Goal: Task Accomplishment & Management: Manage account settings

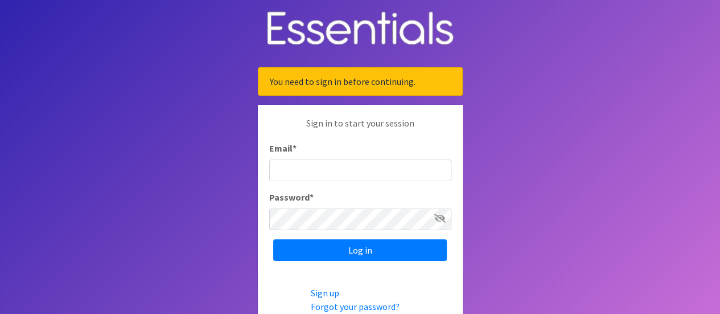
click at [324, 170] on input "Email *" at bounding box center [360, 170] width 182 height 22
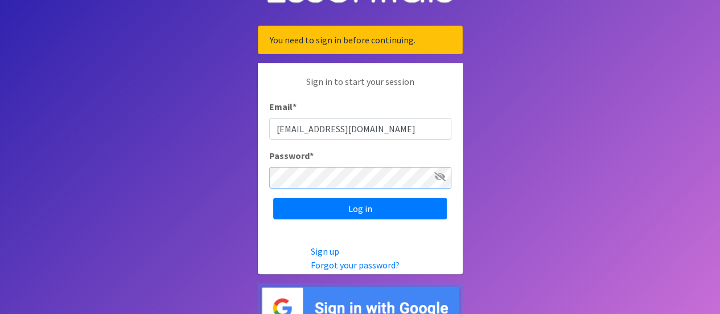
scroll to position [57, 0]
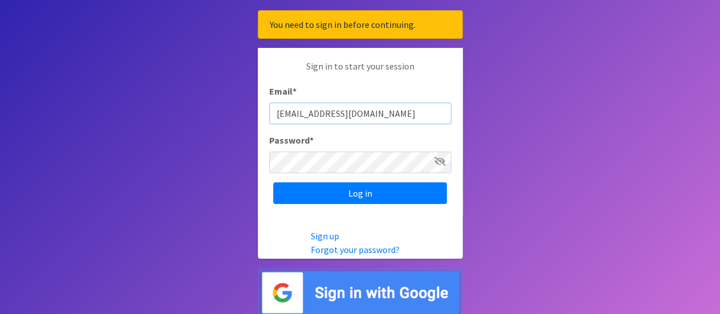
drag, startPoint x: 376, startPoint y: 112, endPoint x: 262, endPoint y: 127, distance: 114.2
click at [262, 127] on div "Sign in to start your session Email * marcusc@gracechurch.us Password * Log in" at bounding box center [360, 131] width 205 height 167
type input "[EMAIL_ADDRESS][DOMAIN_NAME]"
click at [273, 182] on input "Log in" at bounding box center [360, 193] width 174 height 22
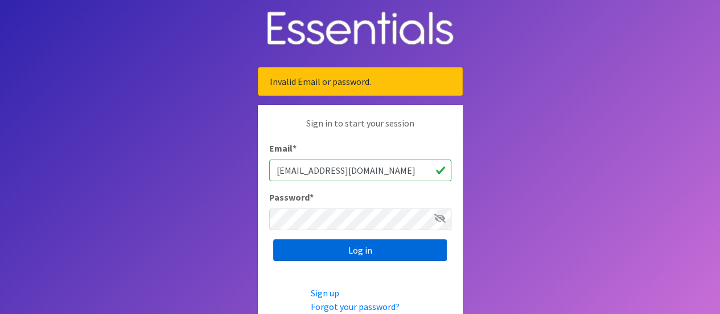
click at [336, 250] on input "Log in" at bounding box center [360, 250] width 174 height 22
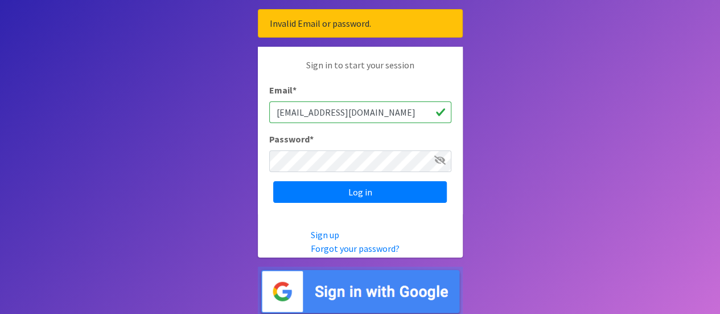
scroll to position [59, 0]
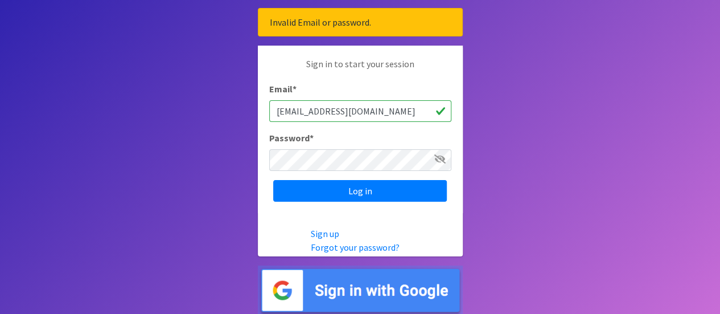
click at [438, 158] on icon at bounding box center [439, 158] width 11 height 9
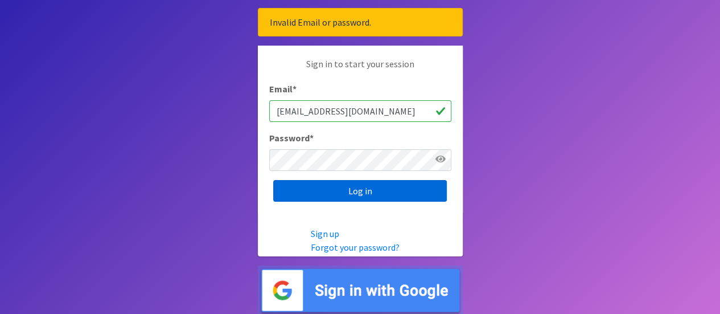
click at [356, 188] on input "Log in" at bounding box center [360, 191] width 174 height 22
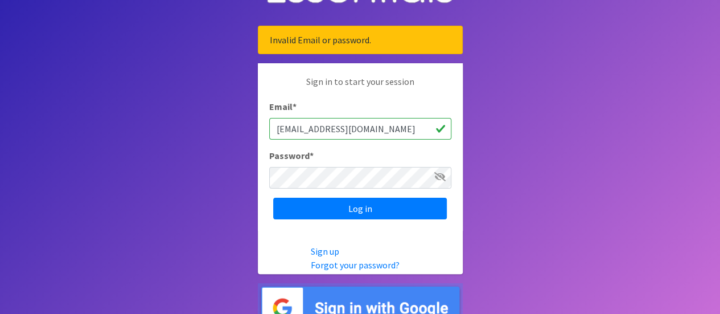
scroll to position [59, 0]
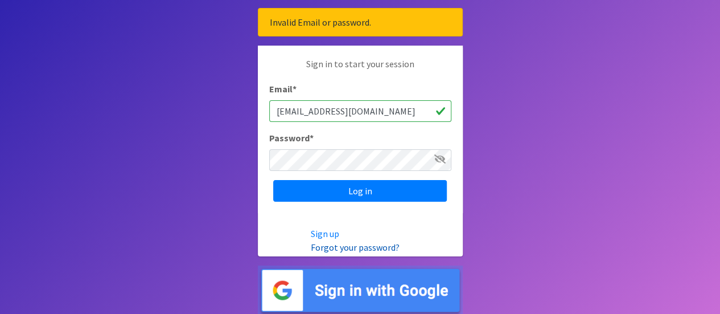
click at [345, 248] on link "Forgot your password?" at bounding box center [355, 246] width 89 height 11
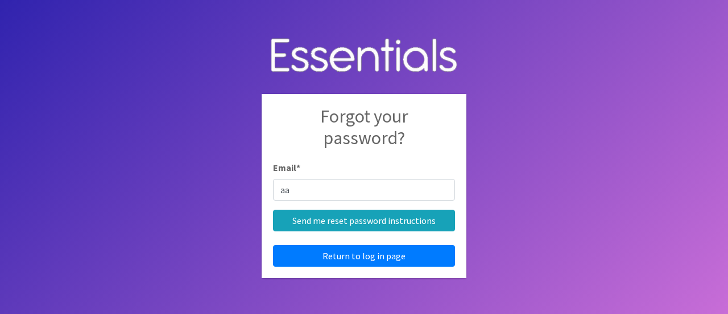
type input "[EMAIL_ADDRESS][DOMAIN_NAME]"
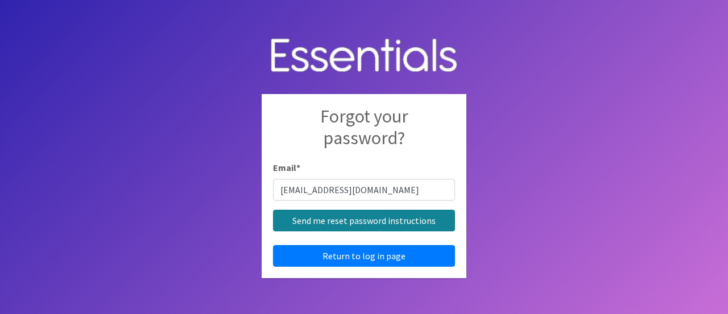
click at [371, 219] on input "Send me reset password instructions" at bounding box center [364, 220] width 182 height 22
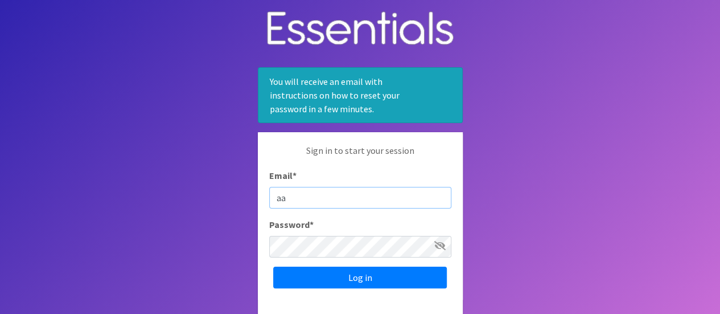
type input "[EMAIL_ADDRESS][DOMAIN_NAME]"
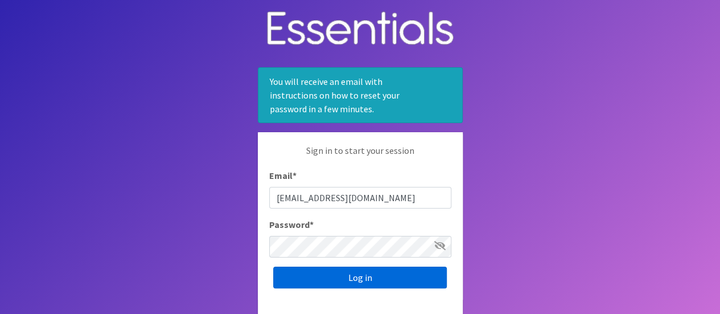
click at [341, 276] on input "Log in" at bounding box center [360, 277] width 174 height 22
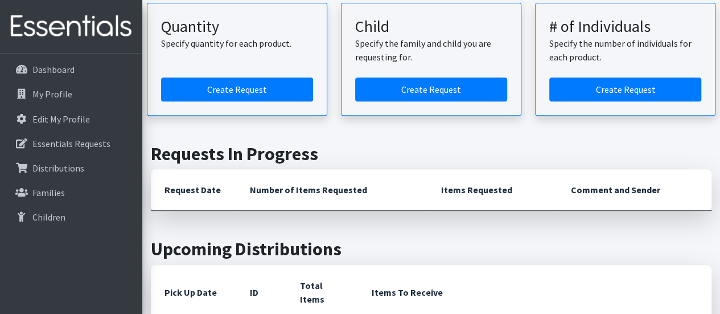
scroll to position [341, 0]
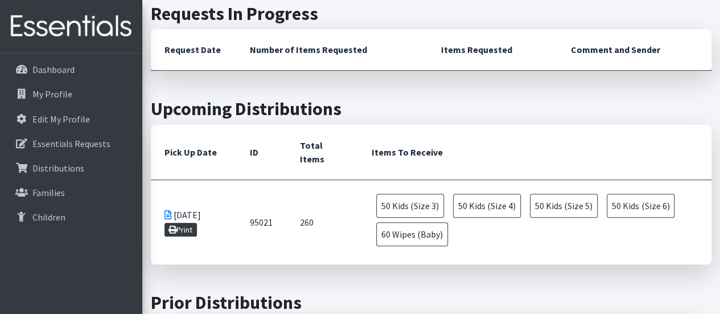
click at [191, 223] on link "Print" at bounding box center [180, 230] width 32 height 14
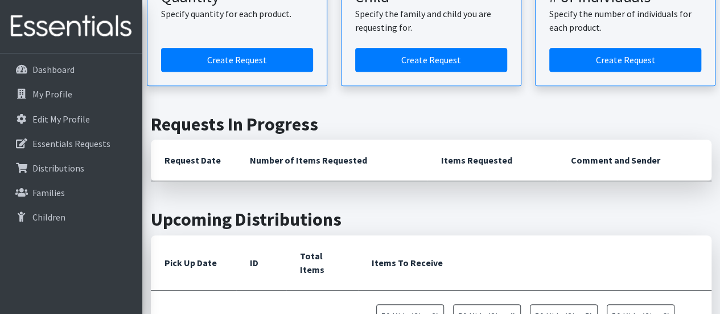
scroll to position [228, 0]
